Goal: Transaction & Acquisition: Purchase product/service

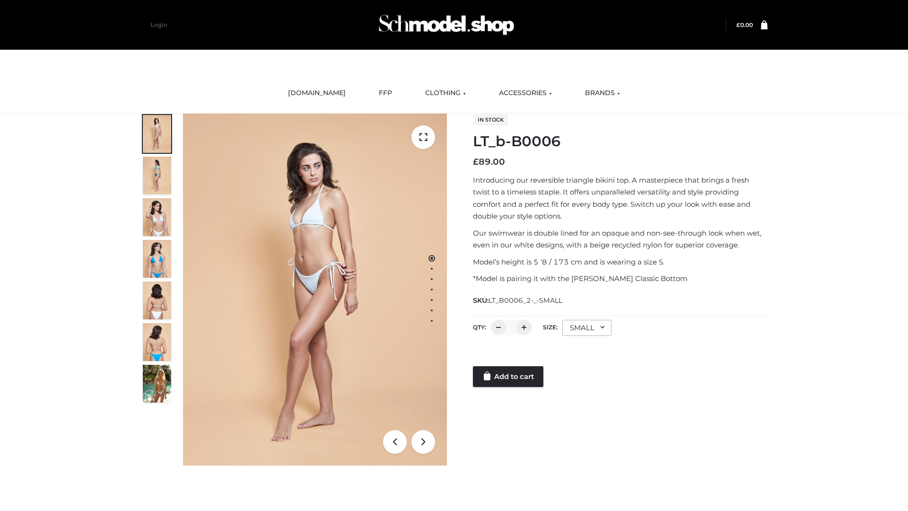
click at [509, 376] on link "Add to cart" at bounding box center [508, 376] width 70 height 21
